Goal: Task Accomplishment & Management: Use online tool/utility

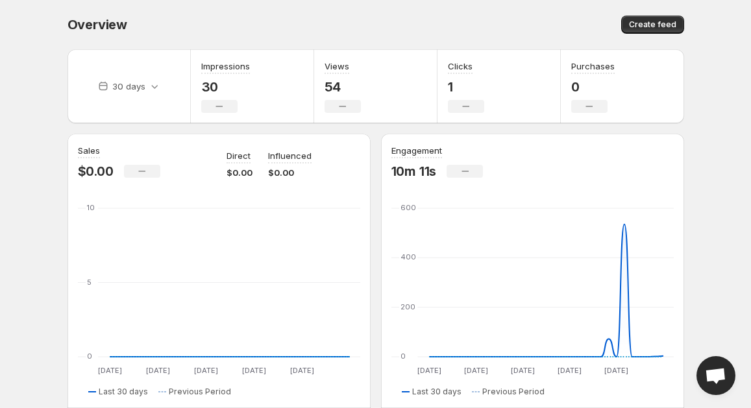
click at [641, 14] on div "Overview. This page is ready Overview Create feed" at bounding box center [375, 24] width 617 height 49
click at [648, 22] on span "Create feed" at bounding box center [652, 24] width 47 height 10
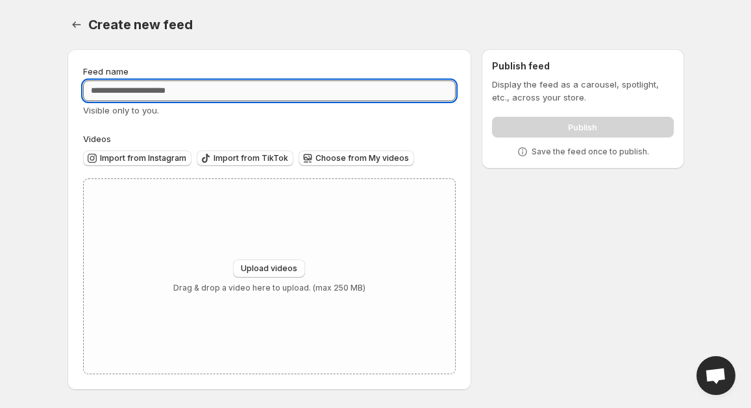
click at [120, 93] on input "Feed name" at bounding box center [269, 90] width 373 height 21
type input "**********"
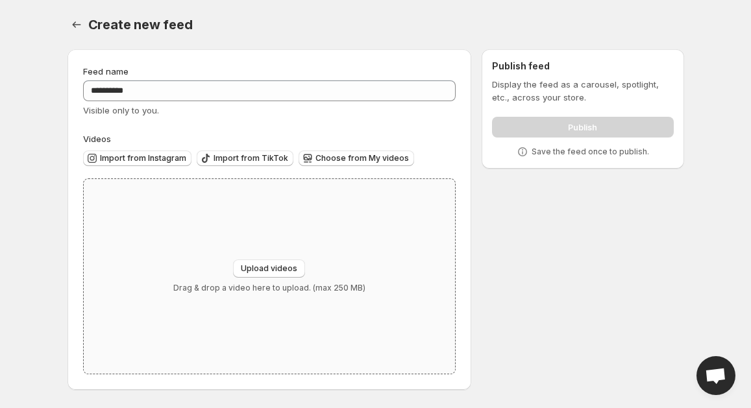
click at [197, 201] on div "Upload videos Drag & drop a video here to upload. (max 250 MB)" at bounding box center [270, 276] width 372 height 195
click at [134, 154] on span "Import from Instagram" at bounding box center [143, 158] width 86 height 10
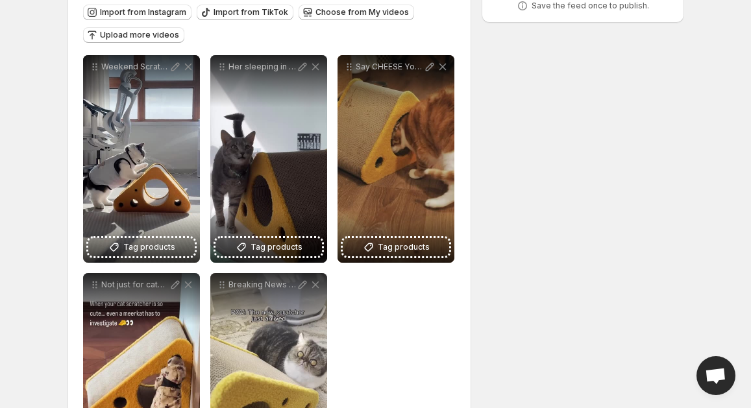
scroll to position [155, 0]
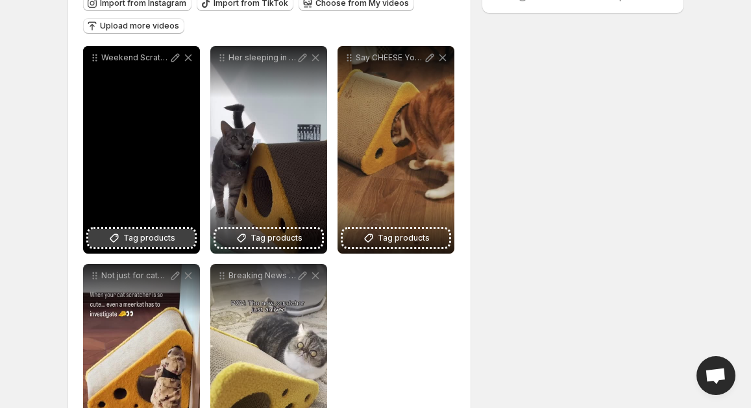
click at [158, 238] on span "Tag products" at bounding box center [149, 238] width 52 height 13
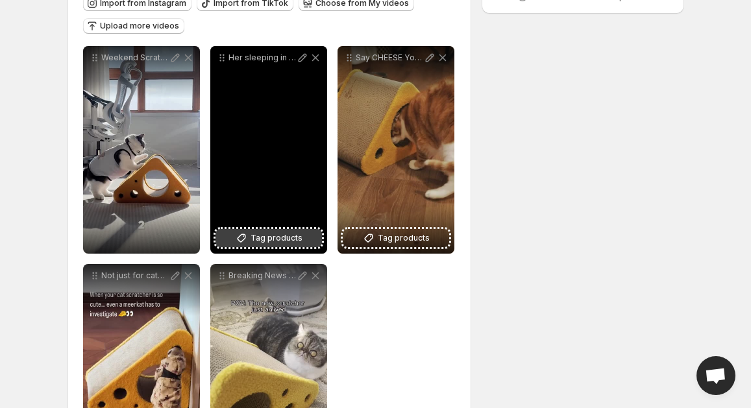
click at [248, 240] on icon at bounding box center [241, 238] width 13 height 13
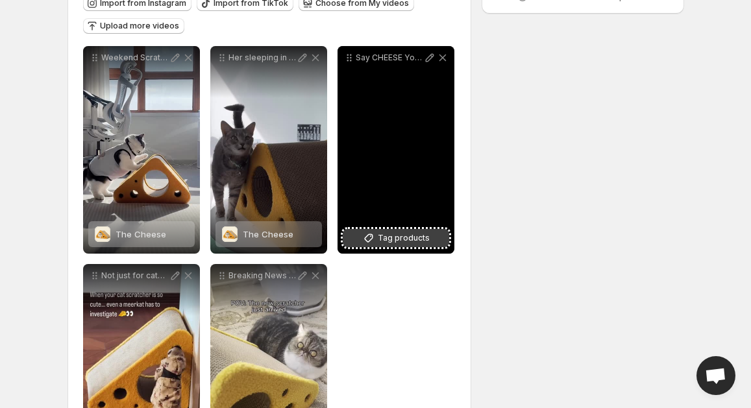
click at [392, 232] on span "Tag products" at bounding box center [404, 238] width 52 height 13
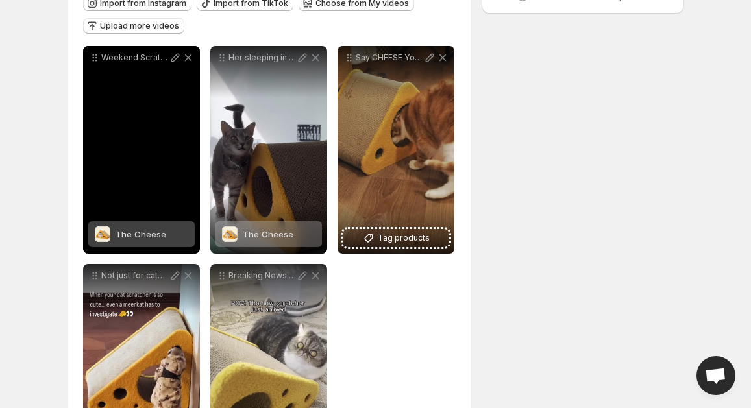
click at [123, 241] on div "The Cheese" at bounding box center [141, 234] width 51 height 26
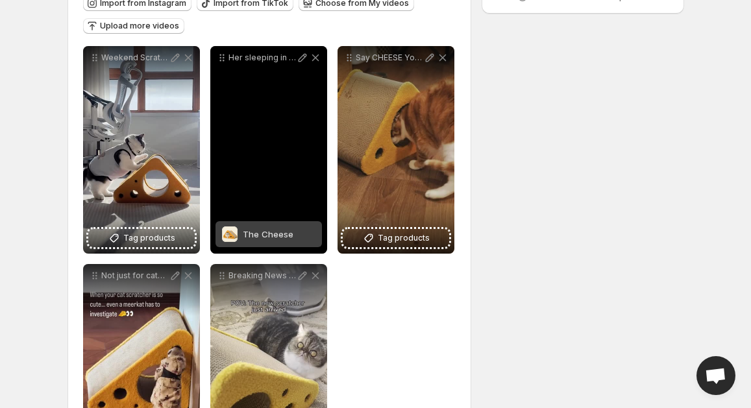
click at [264, 243] on div "The Cheese" at bounding box center [268, 234] width 51 height 26
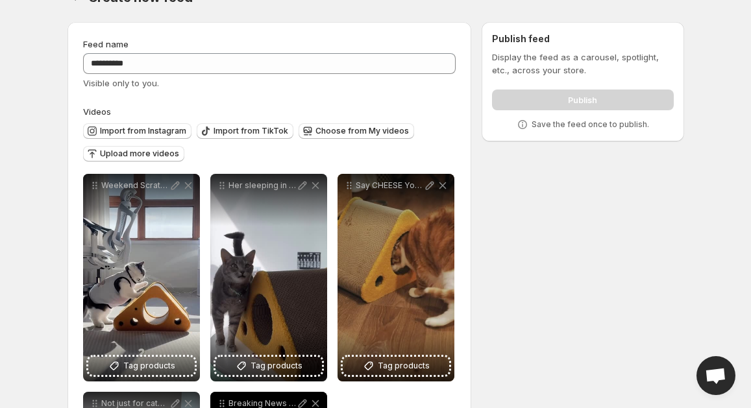
scroll to position [0, 0]
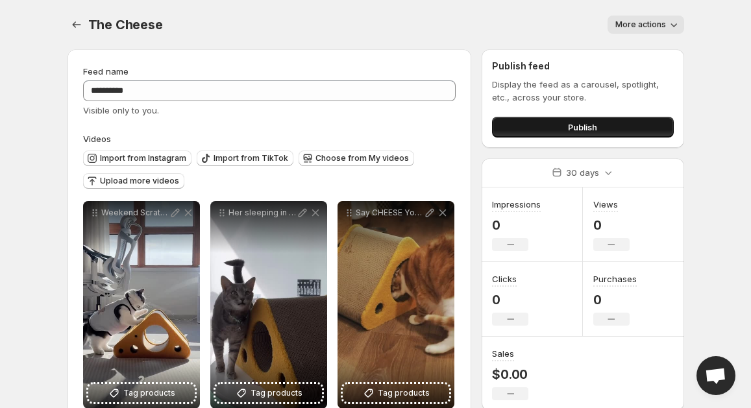
click at [578, 124] on span "Publish" at bounding box center [582, 127] width 29 height 13
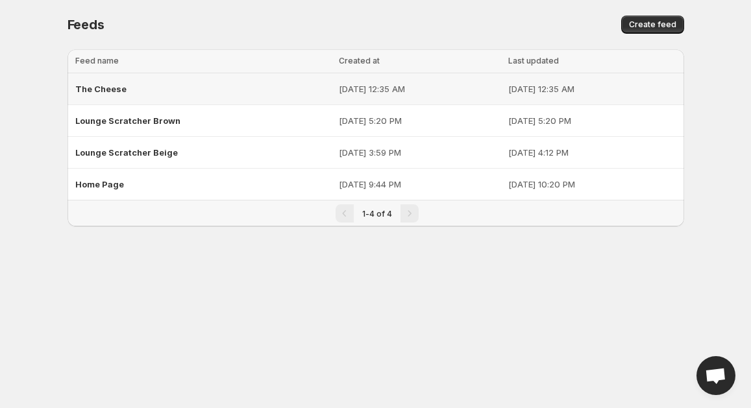
click at [113, 91] on span "The Cheese" at bounding box center [100, 89] width 51 height 10
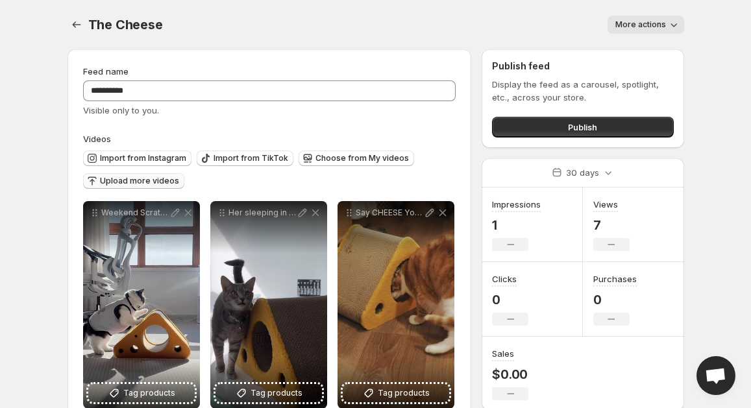
click at [149, 179] on span "Upload more videos" at bounding box center [139, 181] width 79 height 10
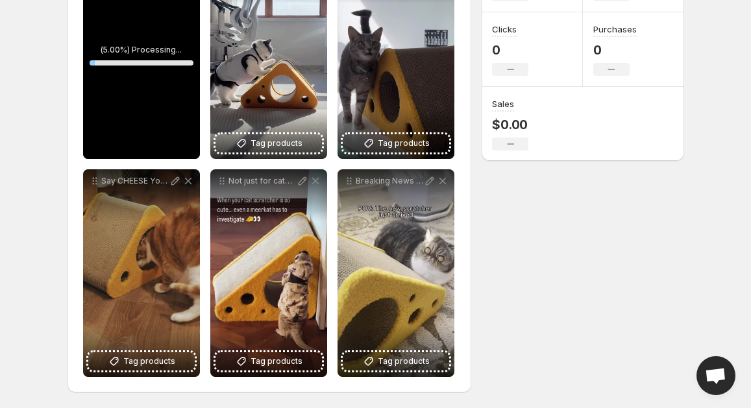
scroll to position [246, 0]
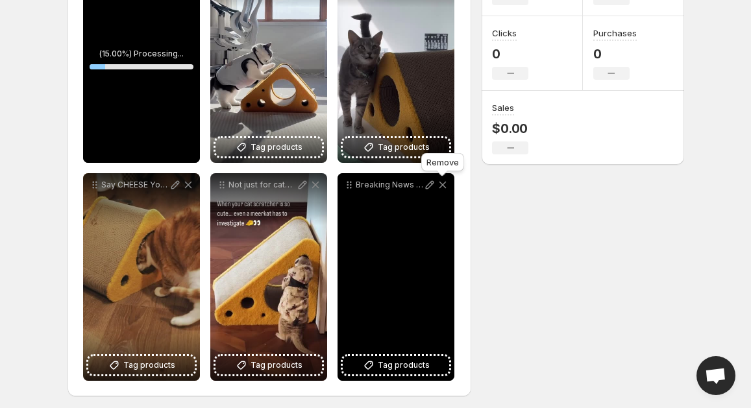
click at [441, 183] on icon at bounding box center [442, 184] width 13 height 13
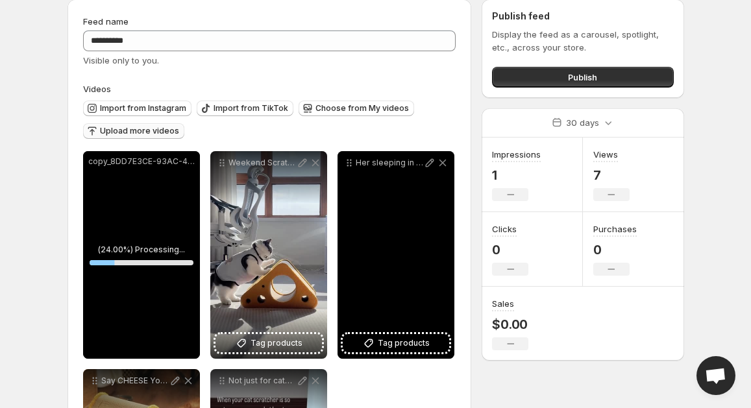
scroll to position [43, 0]
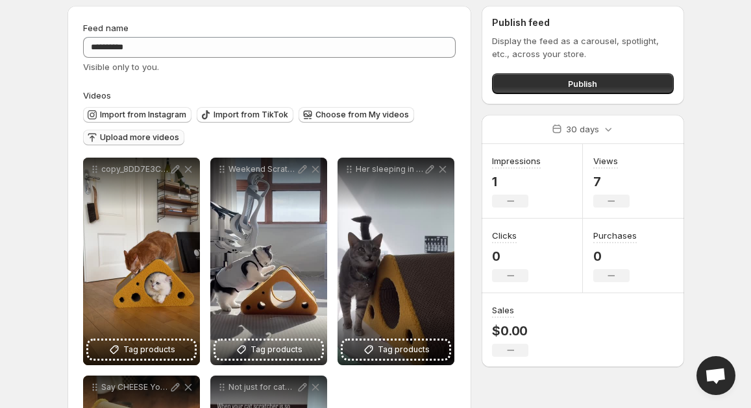
click at [151, 136] on span "Upload more videos" at bounding box center [139, 137] width 79 height 10
click at [128, 138] on span "Upload more videos" at bounding box center [139, 137] width 79 height 10
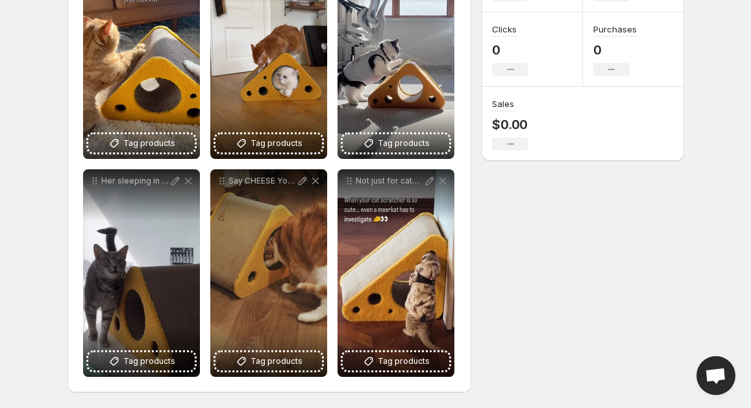
scroll to position [0, 0]
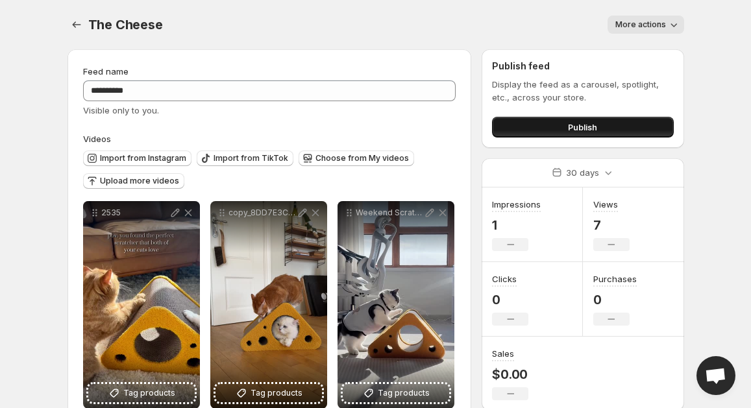
click at [569, 125] on span "Publish" at bounding box center [582, 127] width 29 height 13
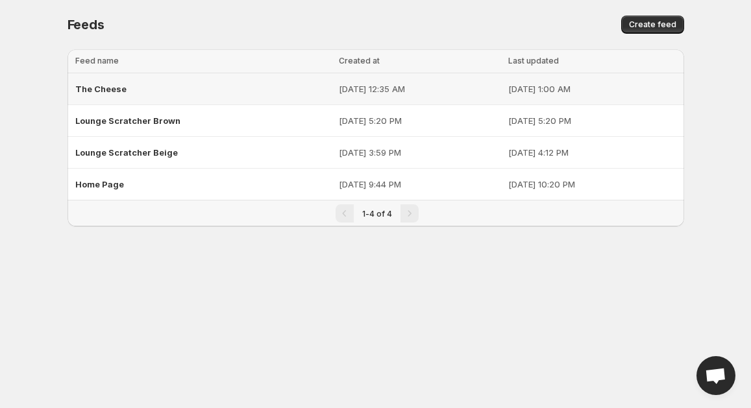
click at [110, 88] on span "The Cheese" at bounding box center [100, 89] width 51 height 10
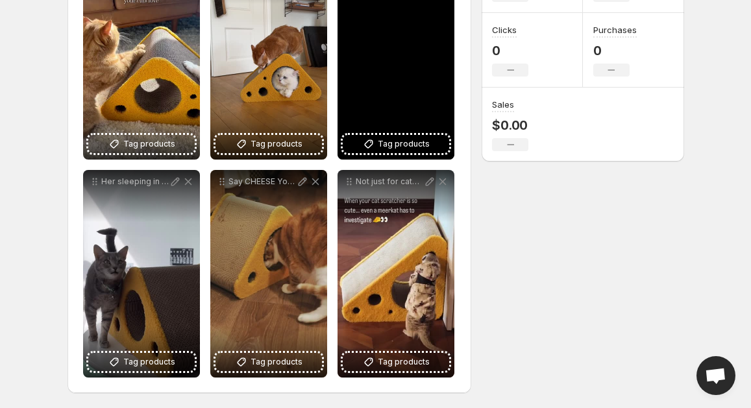
scroll to position [242, 0]
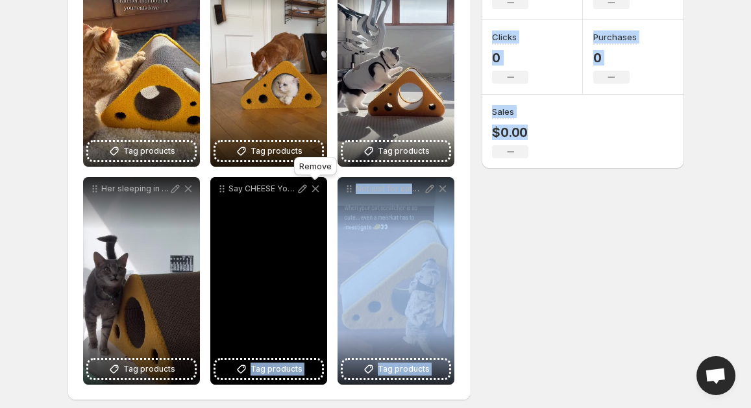
drag, startPoint x: 265, startPoint y: 278, endPoint x: 329, endPoint y: 154, distance: 139.0
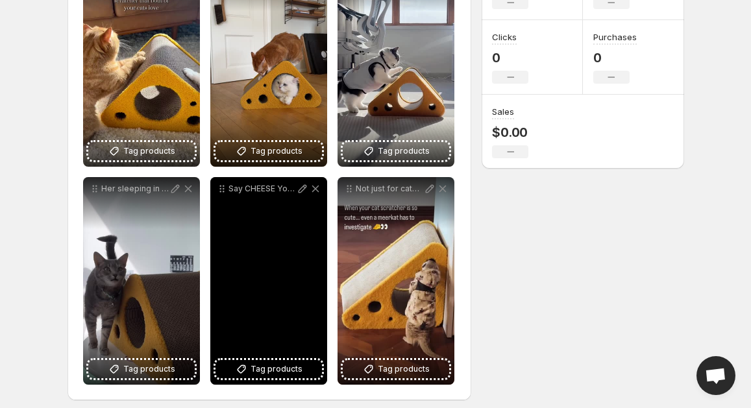
click at [264, 315] on div "Say CHEESE Your cats new favorite playground just arrived A purrfect mix of pla…" at bounding box center [268, 281] width 117 height 208
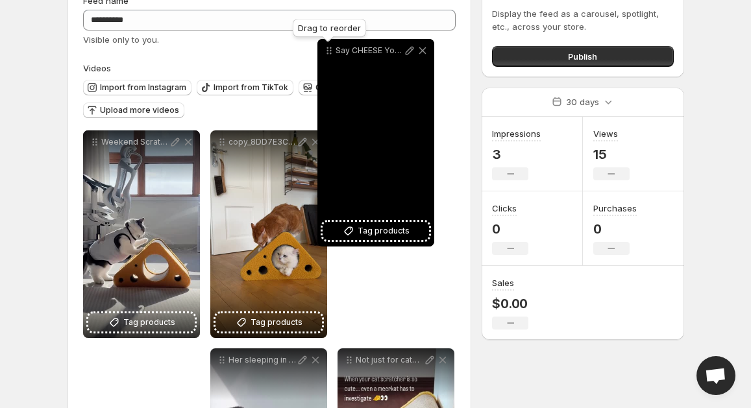
scroll to position [42, 0]
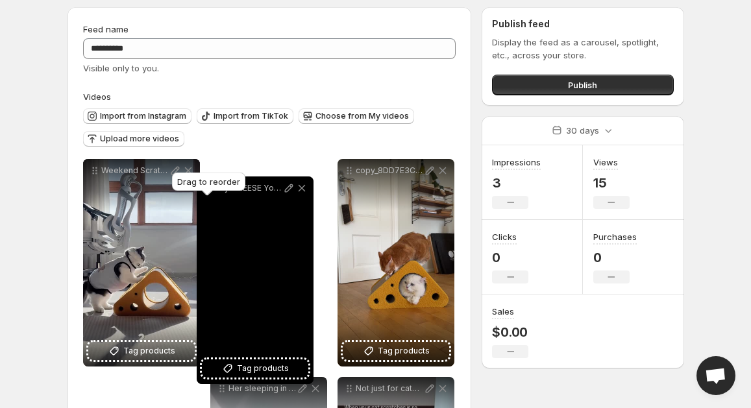
drag, startPoint x: 221, startPoint y: 187, endPoint x: 208, endPoint y: 186, distance: 13.0
click at [208, 186] on body "**********" at bounding box center [375, 162] width 751 height 408
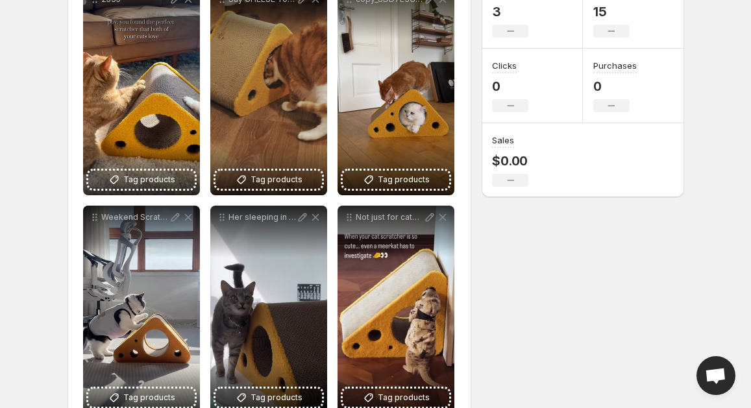
scroll to position [210, 0]
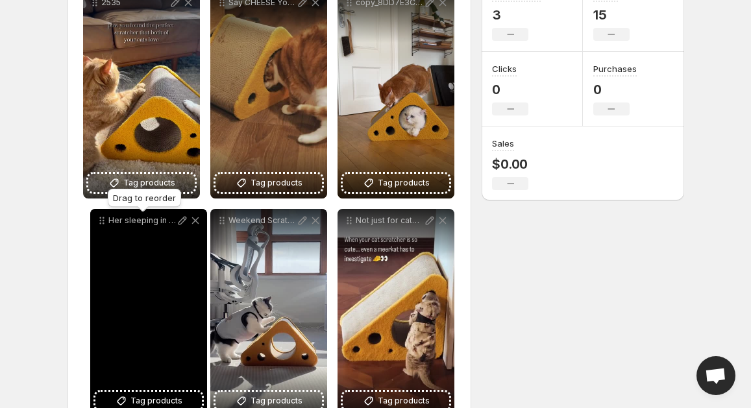
drag, startPoint x: 222, startPoint y: 223, endPoint x: 103, endPoint y: 223, distance: 119.4
click at [103, 223] on icon at bounding box center [101, 220] width 13 height 13
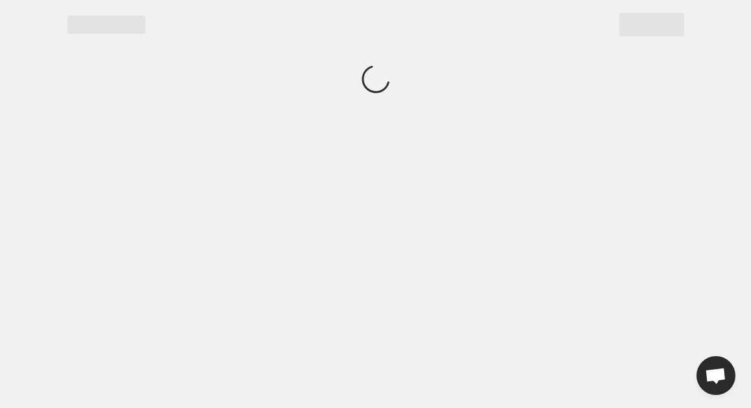
scroll to position [0, 0]
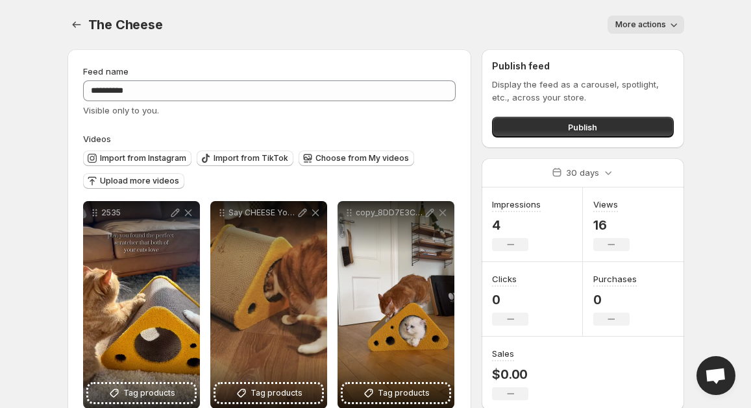
scroll to position [251, 0]
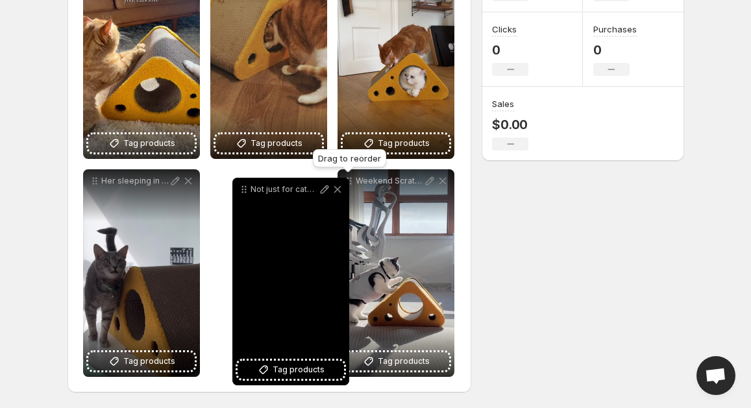
drag, startPoint x: 352, startPoint y: 181, endPoint x: 245, endPoint y: 189, distance: 106.7
click at [245, 189] on icon at bounding box center [244, 189] width 13 height 13
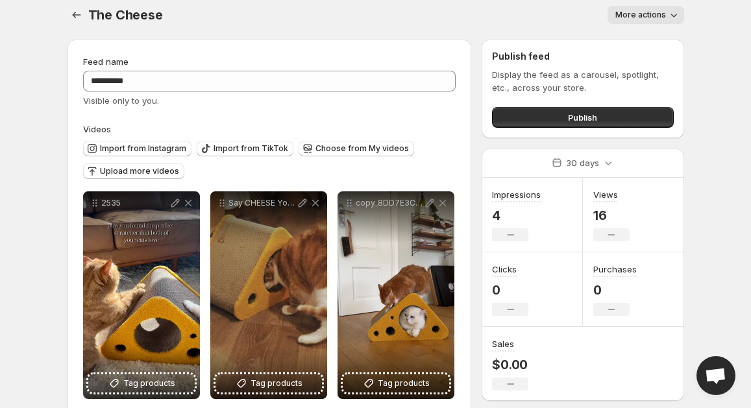
scroll to position [0, 0]
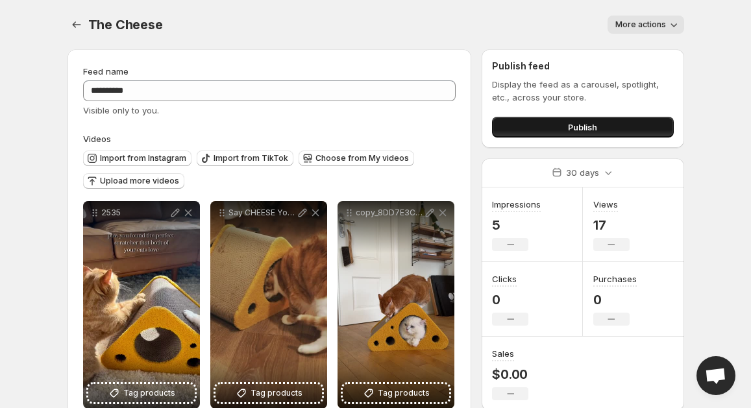
click at [600, 133] on button "Publish" at bounding box center [582, 127] width 181 height 21
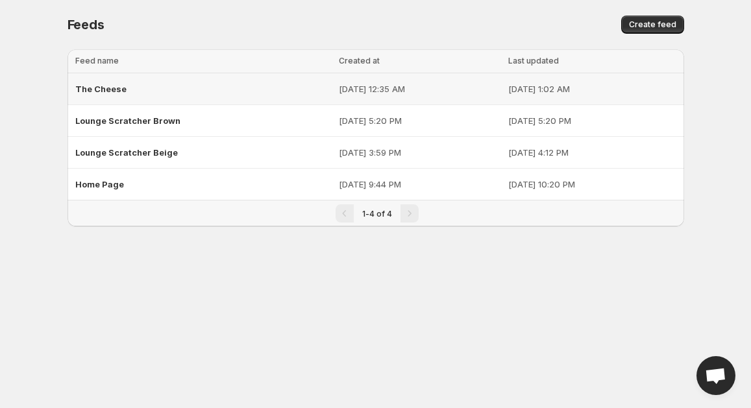
click at [108, 88] on span "The Cheese" at bounding box center [100, 89] width 51 height 10
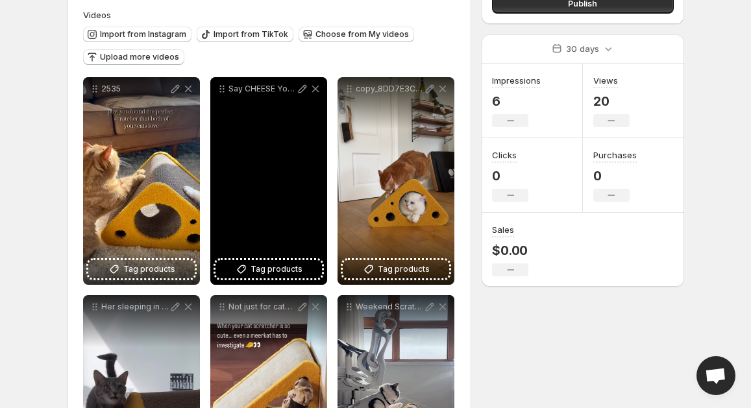
scroll to position [136, 0]
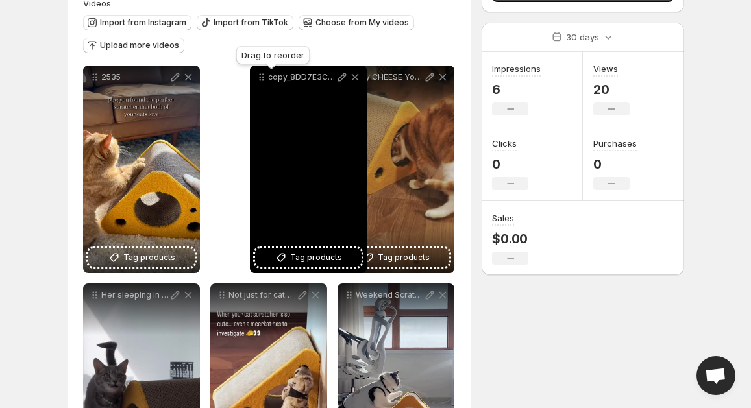
drag, startPoint x: 347, startPoint y: 80, endPoint x: 258, endPoint y: 80, distance: 88.9
click at [259, 80] on icon at bounding box center [260, 80] width 2 height 2
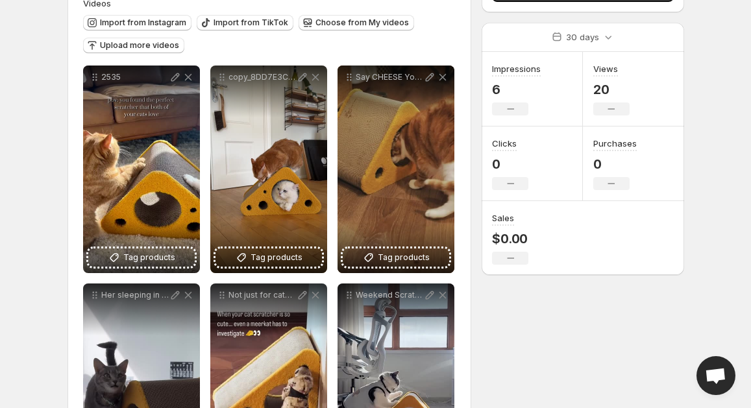
scroll to position [0, 0]
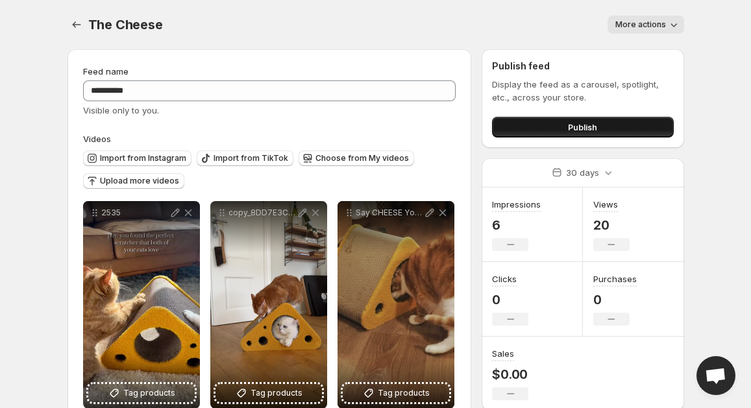
click at [616, 123] on button "Publish" at bounding box center [582, 127] width 181 height 21
